Goal: Complete application form

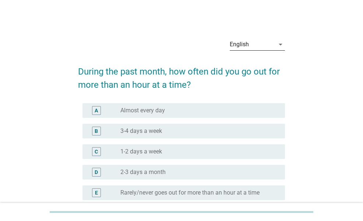
click at [275, 43] on div "arrow_drop_down" at bounding box center [279, 44] width 10 height 9
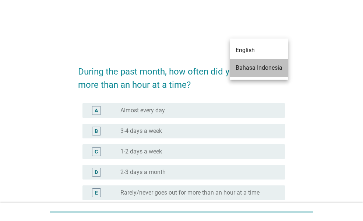
click at [255, 68] on div "Bahasa Indonesia" at bounding box center [258, 68] width 47 height 9
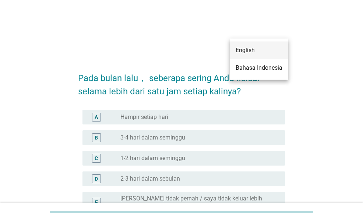
click at [332, 71] on div "Bahasa Indonesia arrow_drop_down Pada bulan lalu， seberapa sering Anda keluar s…" at bounding box center [181, 145] width 327 height 236
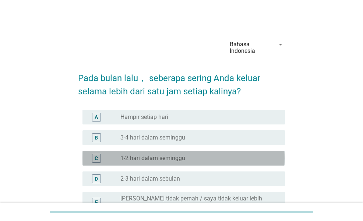
click at [259, 153] on div "C radio_button_unchecked 1-2 hari dalam seminggu" at bounding box center [183, 158] width 202 height 15
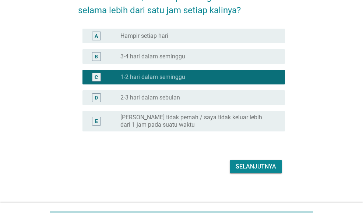
scroll to position [86, 0]
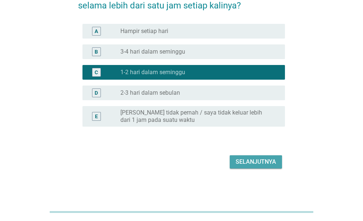
click at [260, 164] on div "Selanjutnya" at bounding box center [255, 162] width 40 height 9
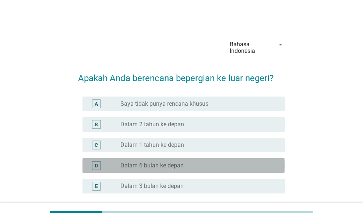
click at [208, 167] on div "radio_button_unchecked Dalam 6 bulan ke depan" at bounding box center [196, 165] width 153 height 7
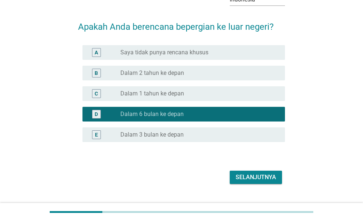
scroll to position [60, 0]
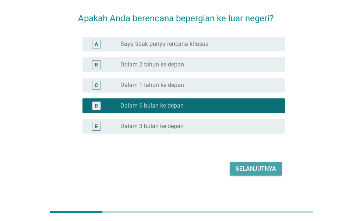
click at [266, 163] on button "Selanjutnya" at bounding box center [255, 169] width 52 height 13
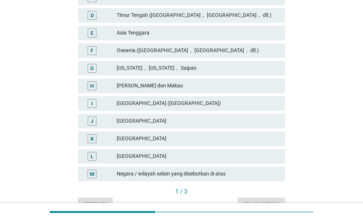
scroll to position [196, 0]
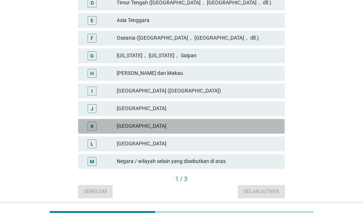
click at [224, 128] on div "[GEOGRAPHIC_DATA]" at bounding box center [198, 126] width 162 height 9
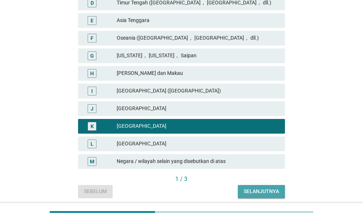
click at [257, 197] on button "Selanjutnya" at bounding box center [261, 191] width 47 height 13
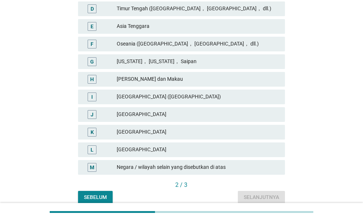
scroll to position [191, 0]
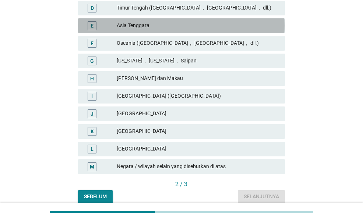
click at [199, 32] on div "E [GEOGRAPHIC_DATA]" at bounding box center [181, 25] width 206 height 15
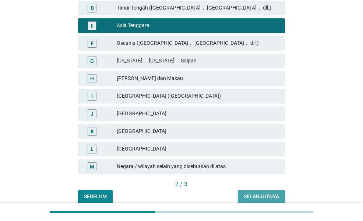
click at [261, 198] on div "Selanjutnya" at bounding box center [260, 197] width 35 height 8
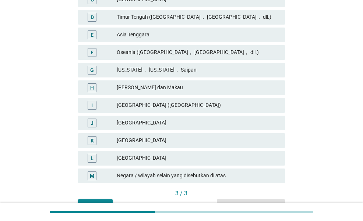
scroll to position [183, 0]
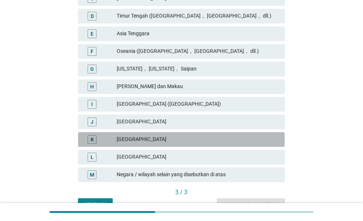
click at [210, 136] on div "[GEOGRAPHIC_DATA]" at bounding box center [198, 139] width 162 height 9
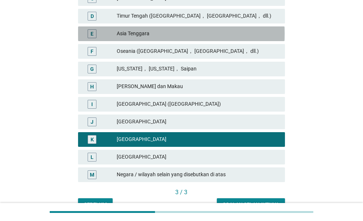
click at [217, 28] on div "E [GEOGRAPHIC_DATA]" at bounding box center [181, 33] width 206 height 15
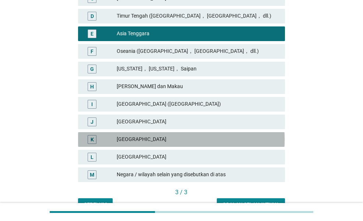
click at [165, 136] on div "[GEOGRAPHIC_DATA]" at bounding box center [198, 139] width 162 height 9
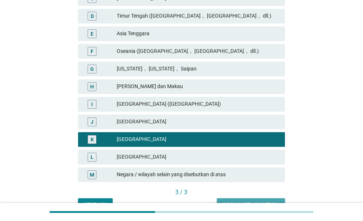
click at [242, 202] on div "Soalan selanjutnya" at bounding box center [251, 205] width 56 height 8
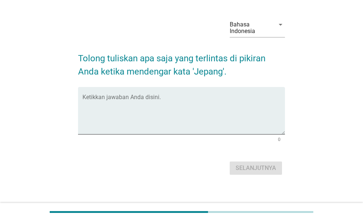
scroll to position [21, 0]
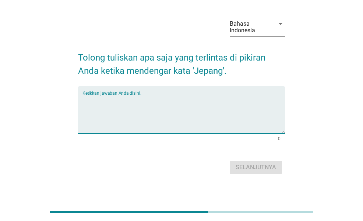
click at [200, 95] on textarea "Ketikkan jawaban Anda disini." at bounding box center [183, 114] width 202 height 39
type textarea "ramen"
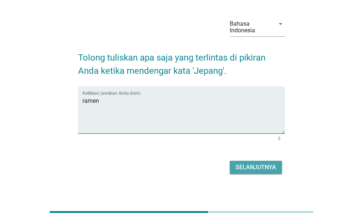
click at [251, 166] on div "Selanjutnya" at bounding box center [255, 167] width 40 height 9
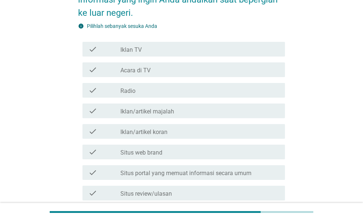
scroll to position [96, 0]
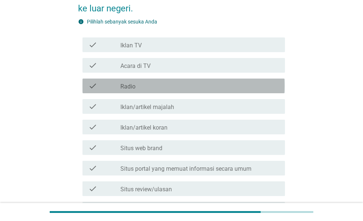
click at [207, 89] on div "check_box_outline_blank Radio" at bounding box center [199, 86] width 159 height 9
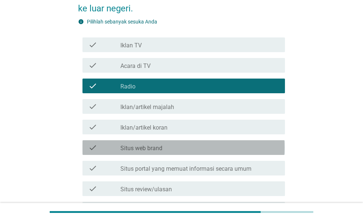
click at [190, 149] on div "check_box_outline_blank Situs web brand" at bounding box center [199, 147] width 159 height 9
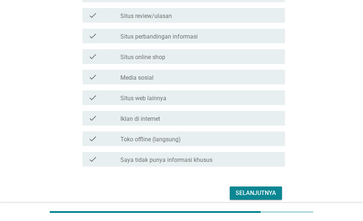
scroll to position [271, 0]
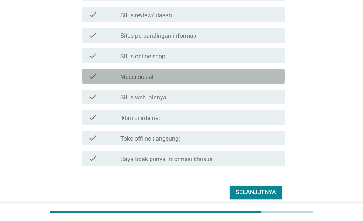
click at [181, 76] on div "check_box_outline_blank Media sosial" at bounding box center [199, 76] width 159 height 9
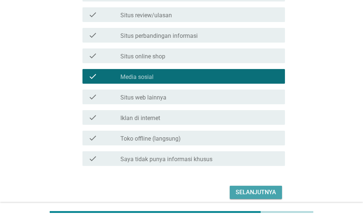
click at [263, 190] on div "Selanjutnya" at bounding box center [255, 192] width 40 height 9
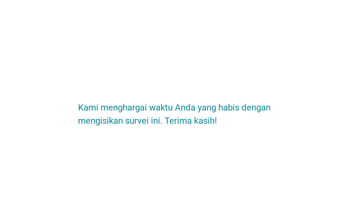
scroll to position [0, 0]
